Goal: Task Accomplishment & Management: Manage account settings

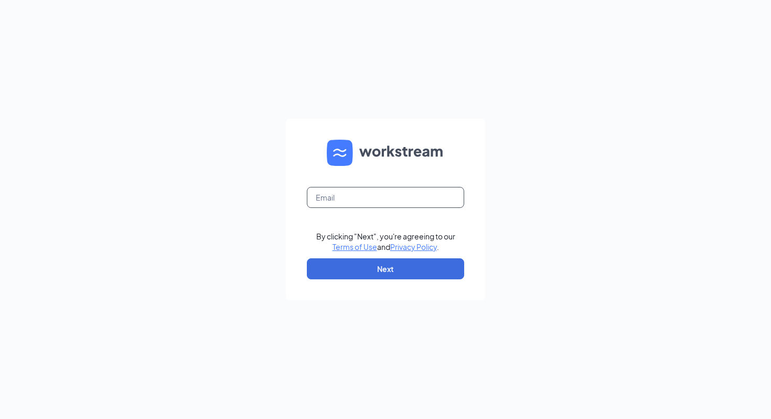
click at [367, 203] on input "text" at bounding box center [385, 197] width 157 height 21
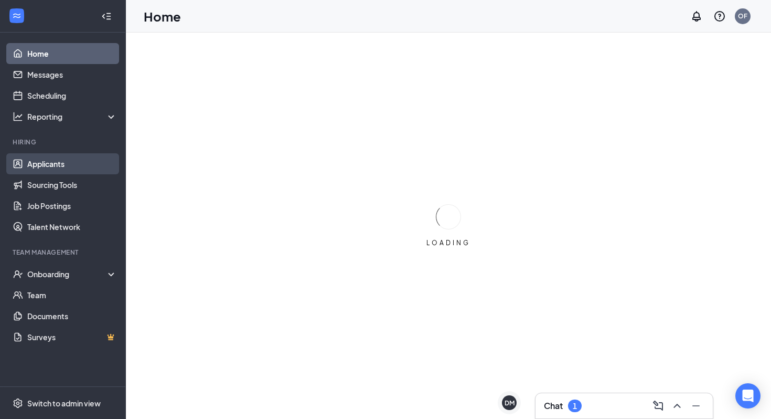
click at [73, 170] on link "Applicants" at bounding box center [72, 163] width 90 height 21
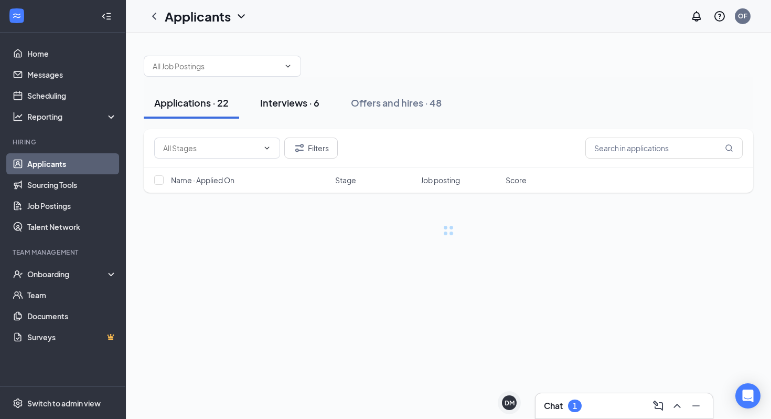
click at [274, 109] on button "Interviews · 6" at bounding box center [290, 102] width 80 height 31
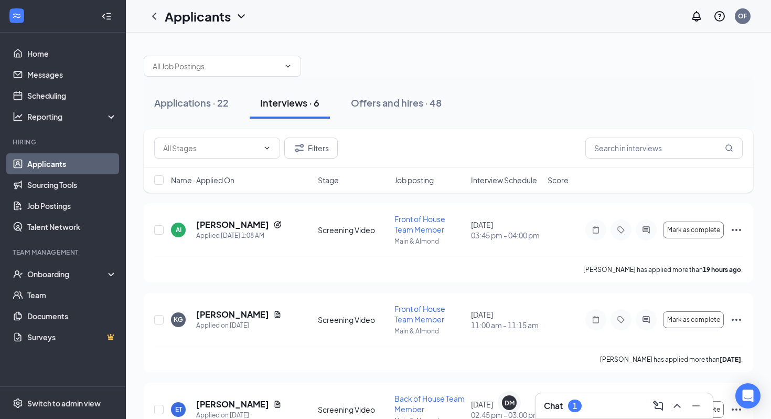
click at [502, 183] on span "Interview Schedule" at bounding box center [504, 180] width 66 height 10
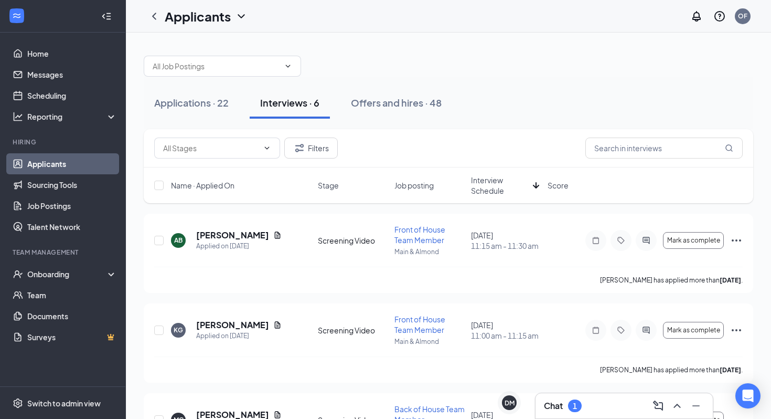
click at [502, 183] on span "Interview Schedule" at bounding box center [500, 185] width 58 height 21
click at [733, 242] on icon "Ellipses" at bounding box center [737, 240] width 13 height 13
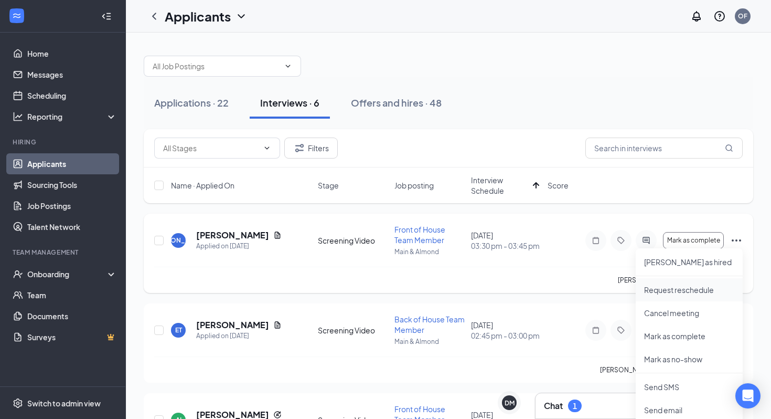
click at [681, 293] on p "Request reschedule" at bounding box center [689, 289] width 90 height 10
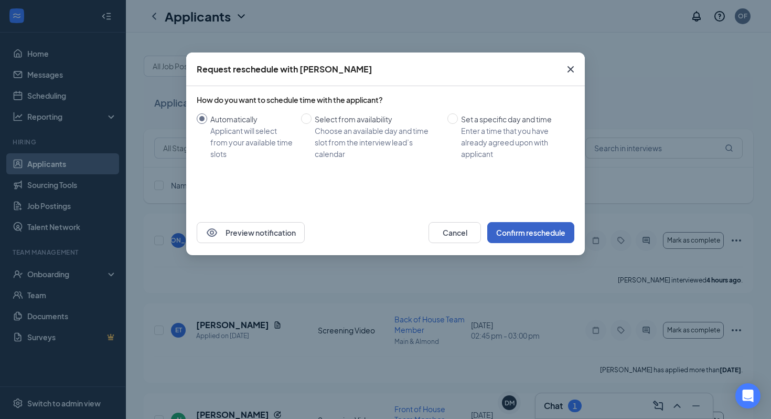
click at [525, 231] on button "Confirm reschedule" at bounding box center [531, 232] width 87 height 21
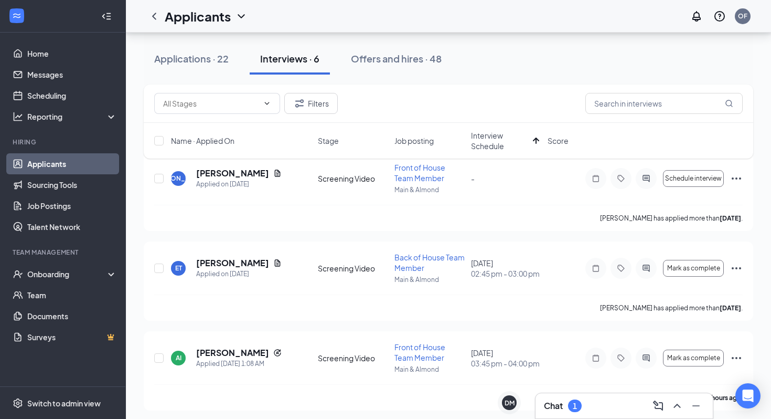
scroll to position [67, 0]
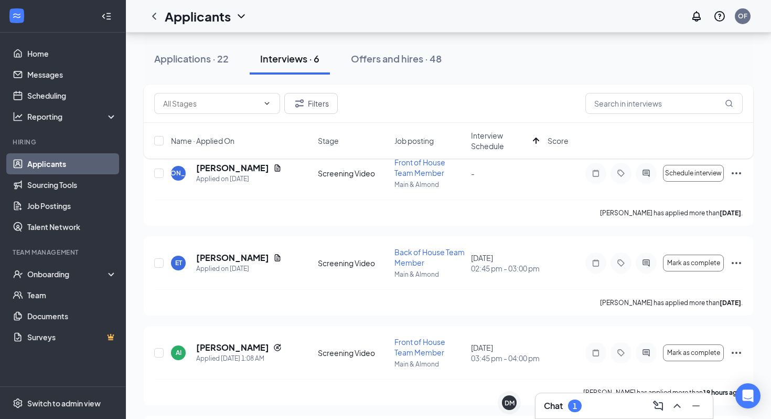
click at [569, 413] on div "Chat 1" at bounding box center [624, 405] width 161 height 17
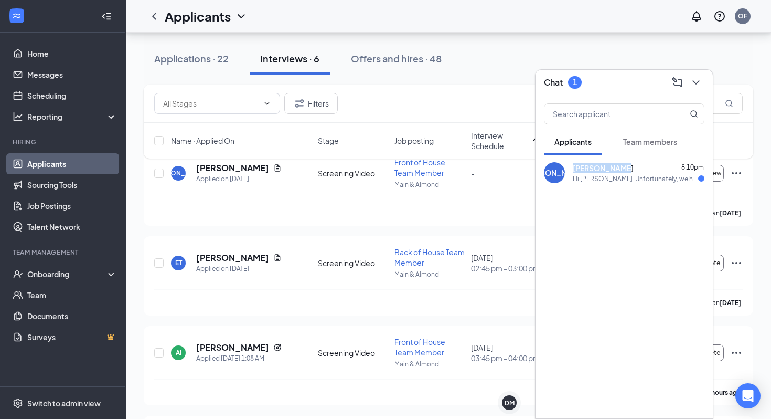
click at [574, 173] on div "[PERSON_NAME] 8:10pm Hi [PERSON_NAME]. Unfortunately, we had to reschedule your…" at bounding box center [639, 173] width 132 height 20
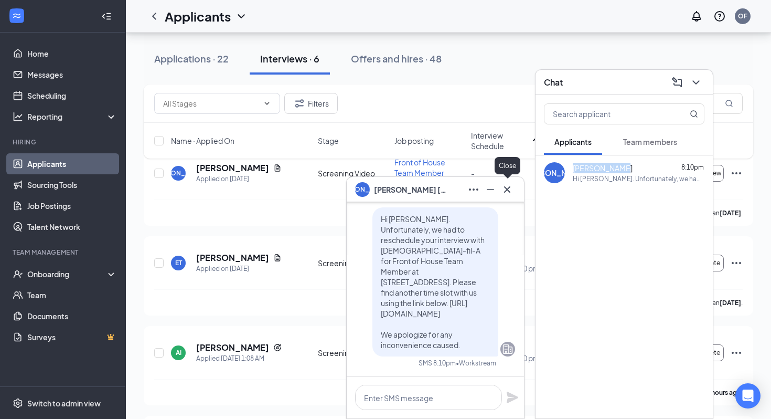
click at [504, 192] on icon "Cross" at bounding box center [507, 189] width 13 height 13
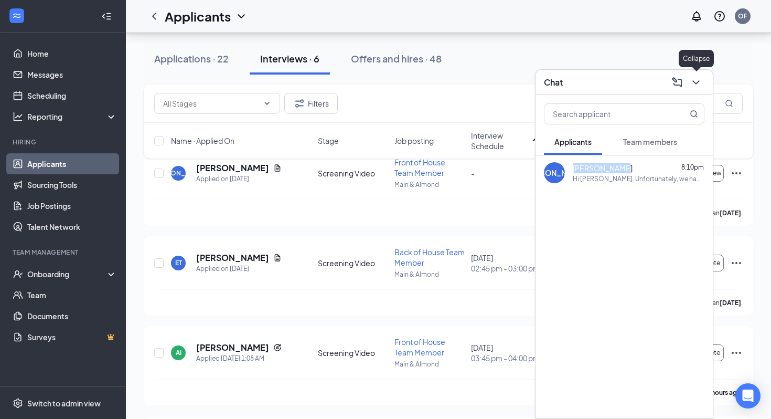
click at [693, 86] on icon "ChevronDown" at bounding box center [696, 82] width 13 height 13
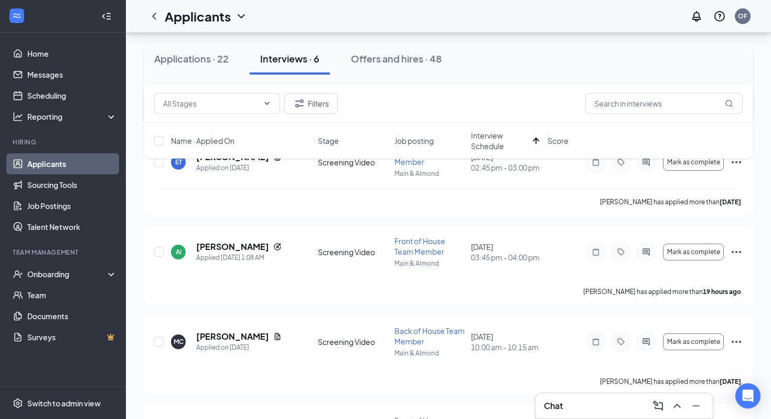
scroll to position [335, 0]
